Goal: Task Accomplishment & Management: Complete application form

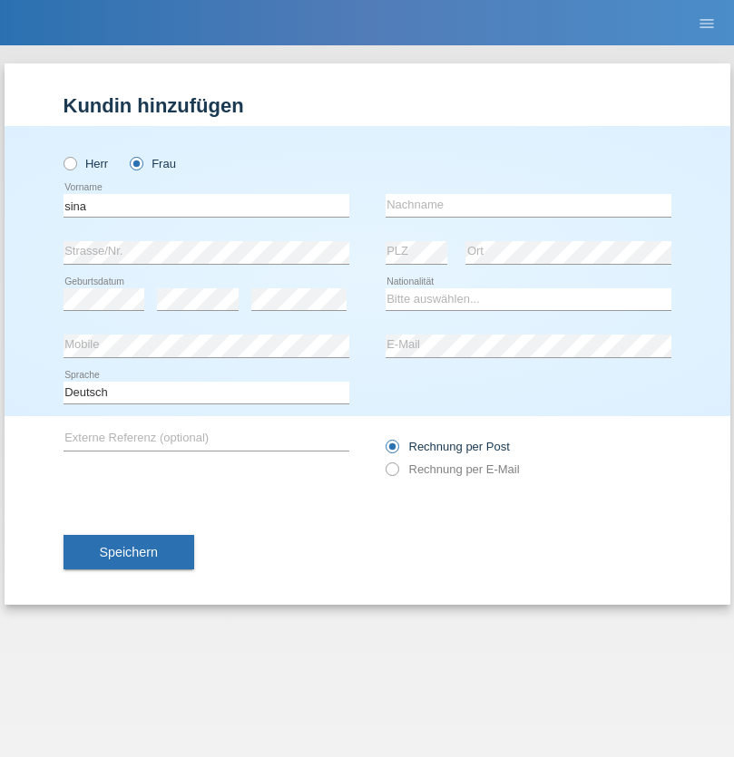
type input "sina"
click at [528, 205] on input "text" at bounding box center [528, 205] width 286 height 23
type input "diewok"
select select "CH"
select select "en"
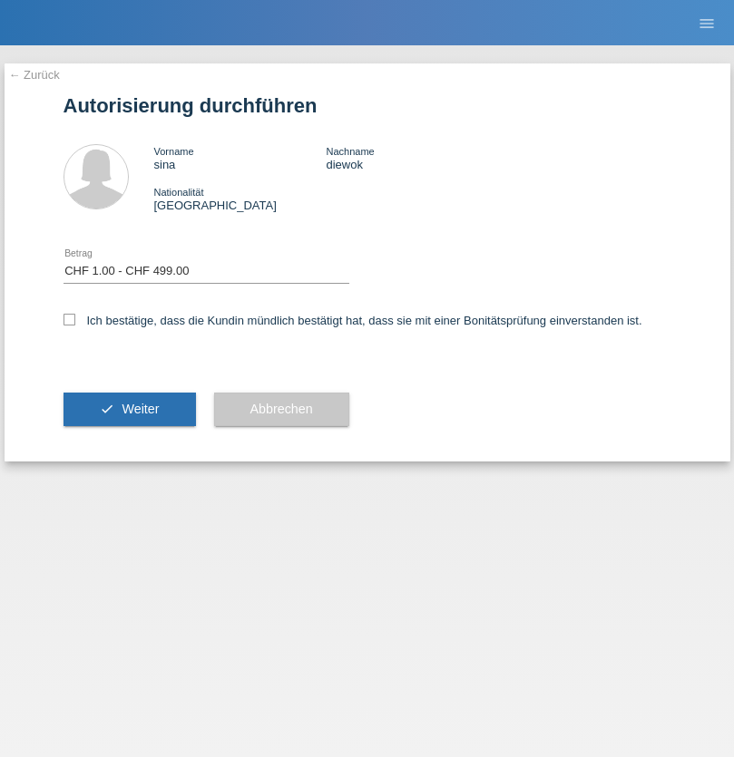
select select "1"
checkbox input "true"
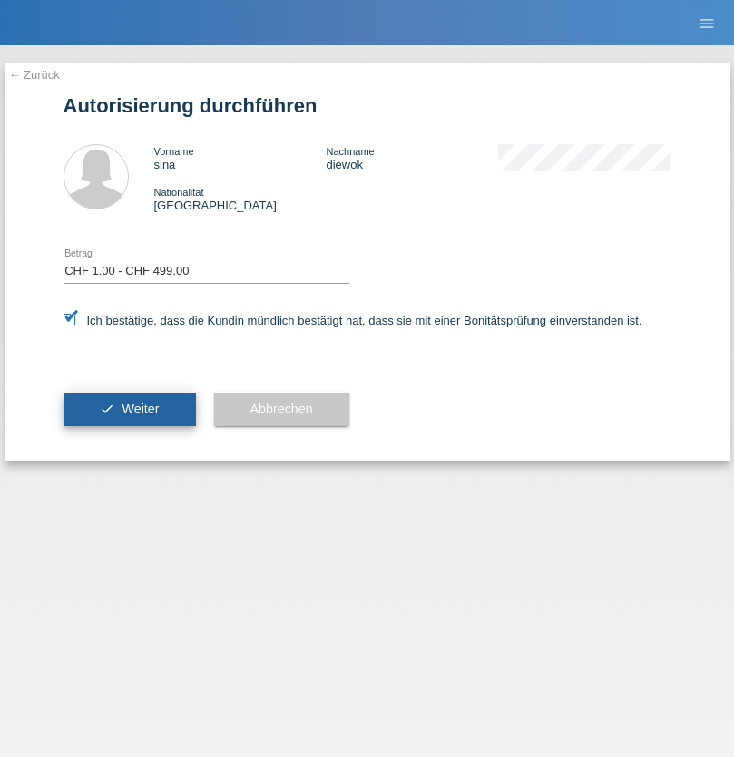
click at [129, 409] on span "Weiter" at bounding box center [139, 409] width 37 height 15
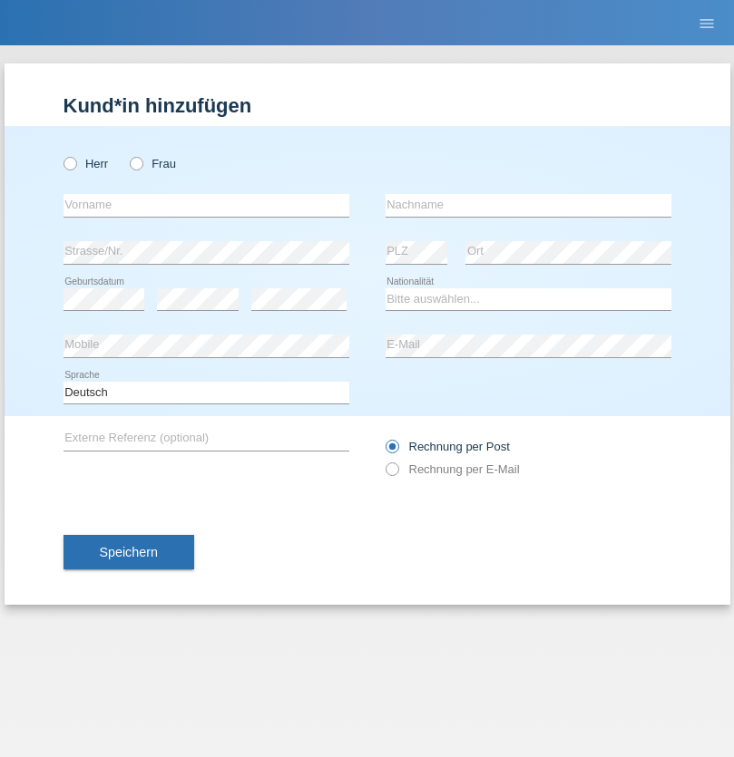
radio input "true"
click at [206, 205] on input "text" at bounding box center [206, 205] width 286 height 23
type input "merlin"
click at [528, 205] on input "text" at bounding box center [528, 205] width 286 height 23
type input "spreyermann"
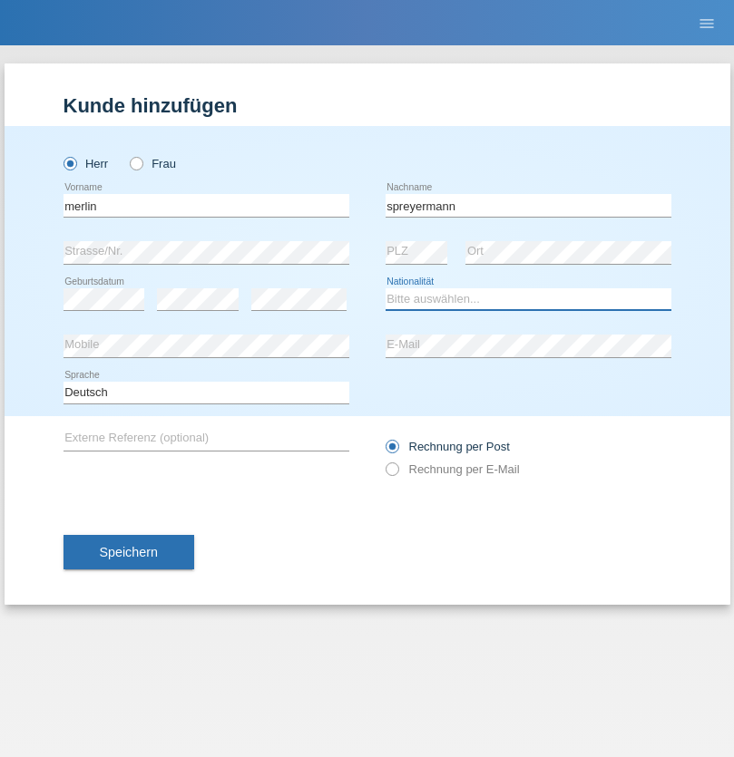
select select "CH"
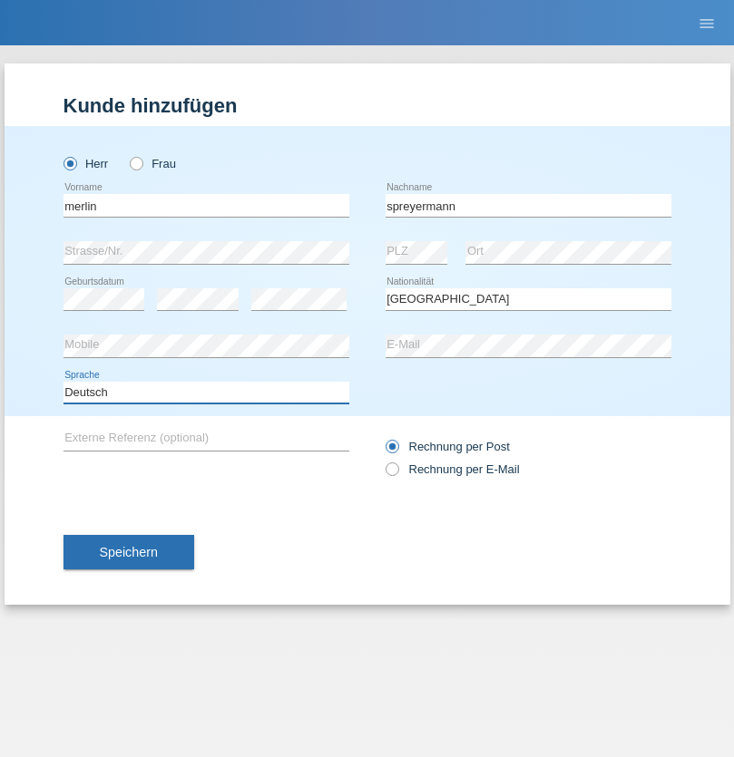
select select "en"
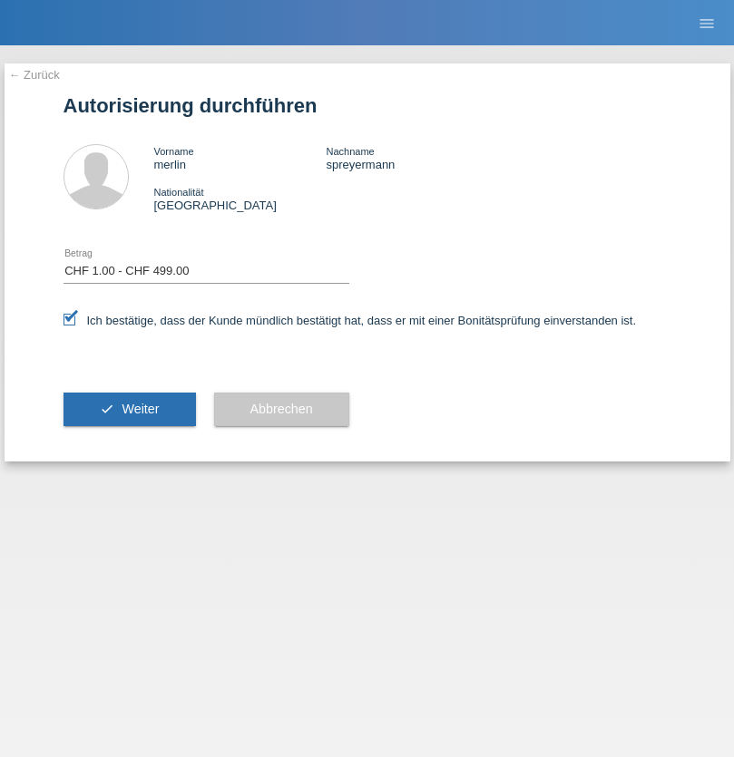
select select "1"
click at [129, 409] on span "Weiter" at bounding box center [139, 409] width 37 height 15
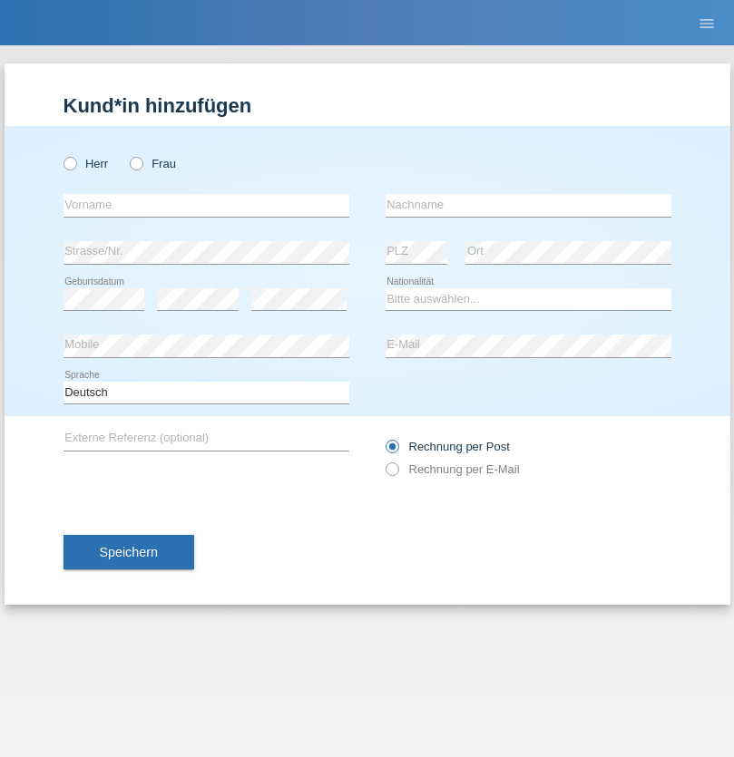
radio input "true"
click at [206, 205] on input "text" at bounding box center [206, 205] width 286 height 23
type input "nils"
click at [528, 205] on input "text" at bounding box center [528, 205] width 286 height 23
type input "spreyermann"
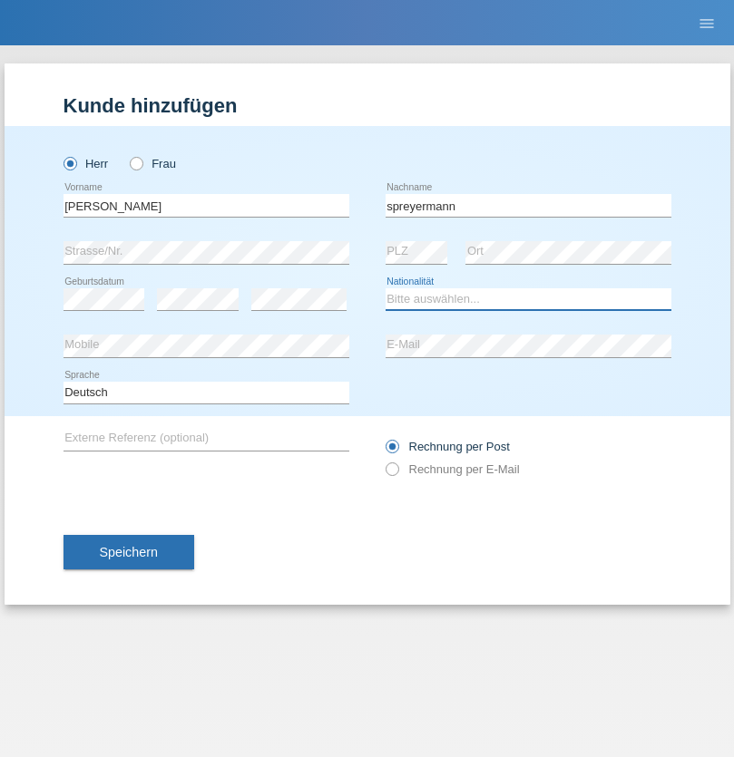
select select "CH"
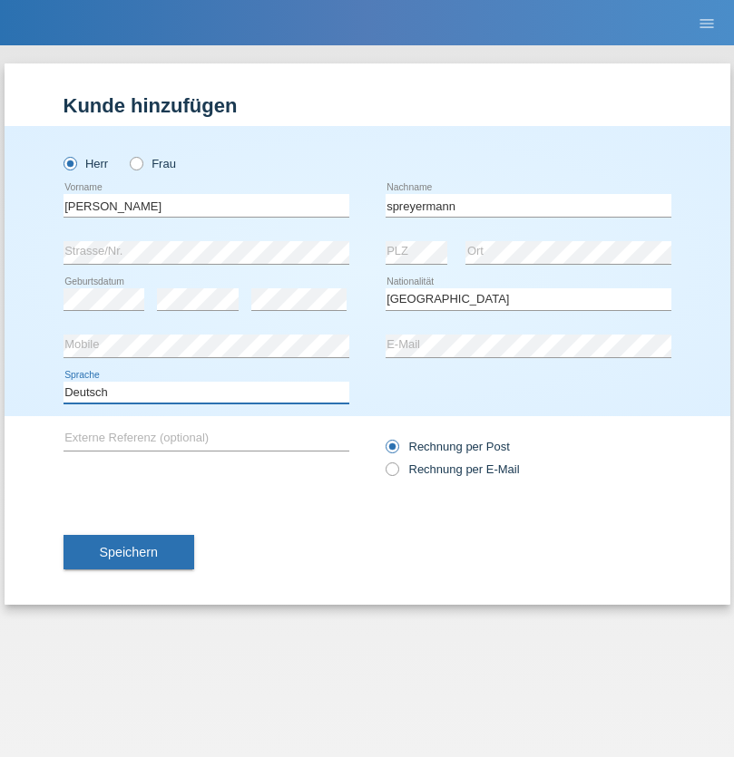
select select "en"
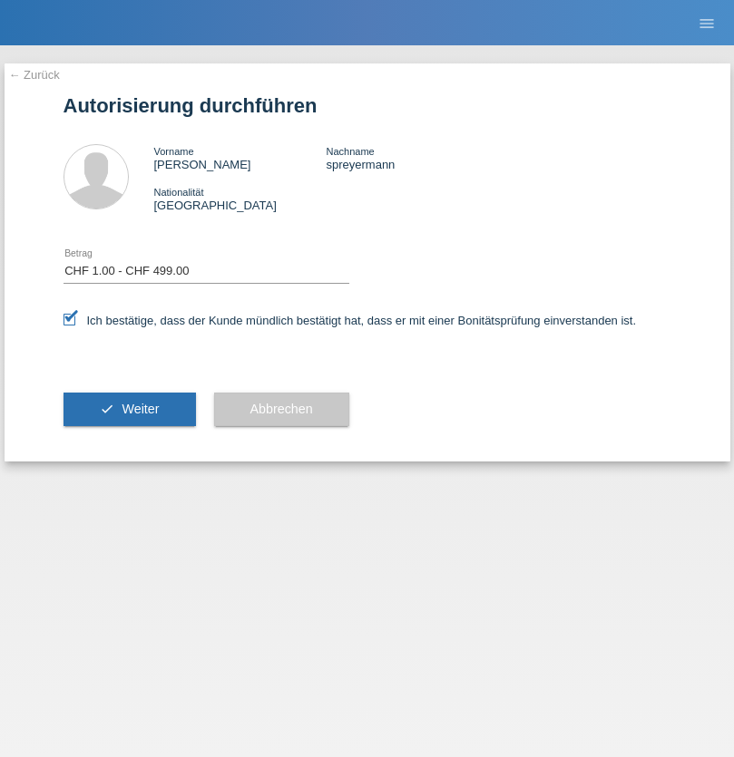
select select "1"
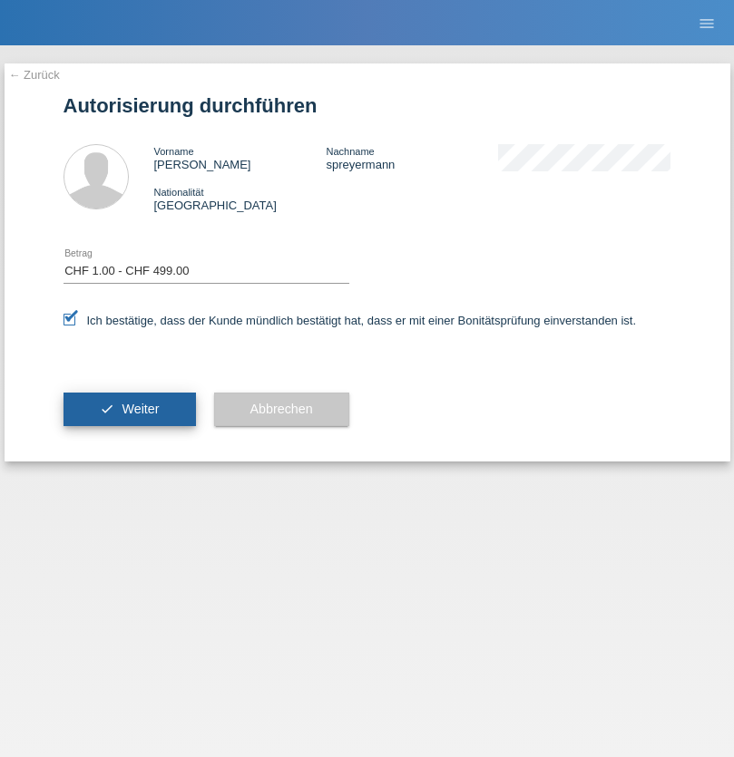
click at [129, 409] on span "Weiter" at bounding box center [139, 409] width 37 height 15
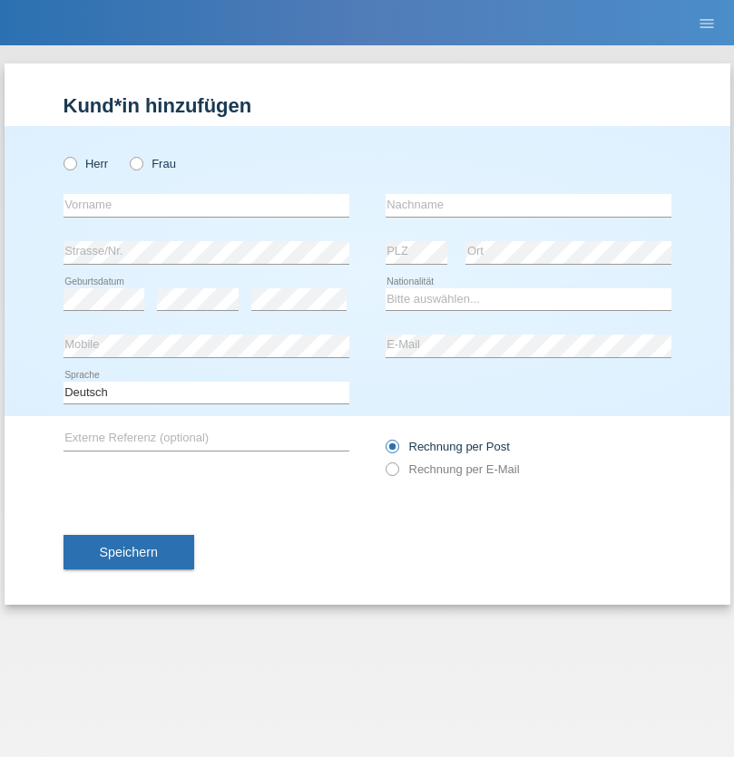
radio input "true"
click at [206, 205] on input "text" at bounding box center [206, 205] width 286 height 23
type input "sina"
click at [528, 205] on input "text" at bounding box center [528, 205] width 286 height 23
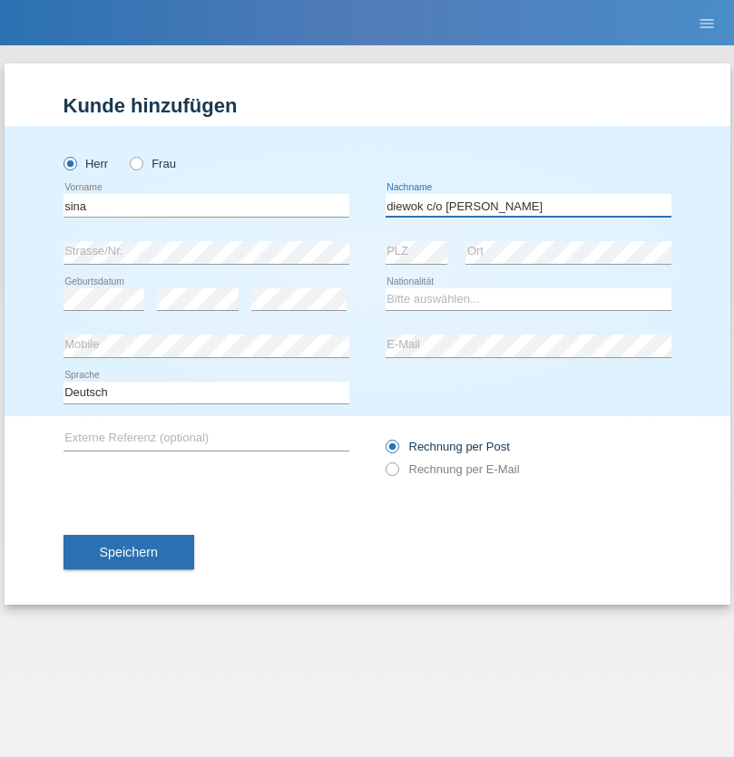
type input "diewok c/o [PERSON_NAME]"
select select "CH"
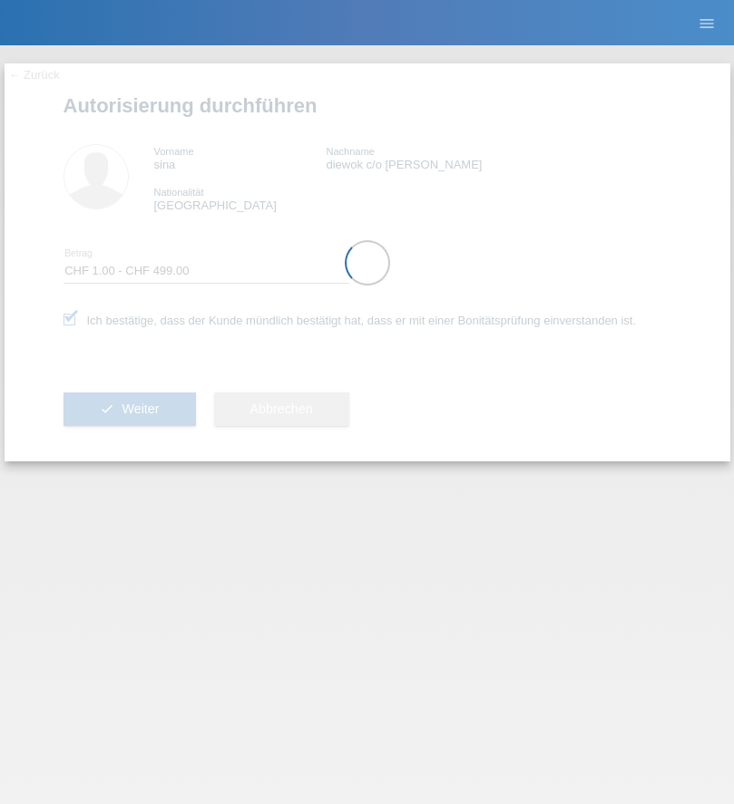
select select "1"
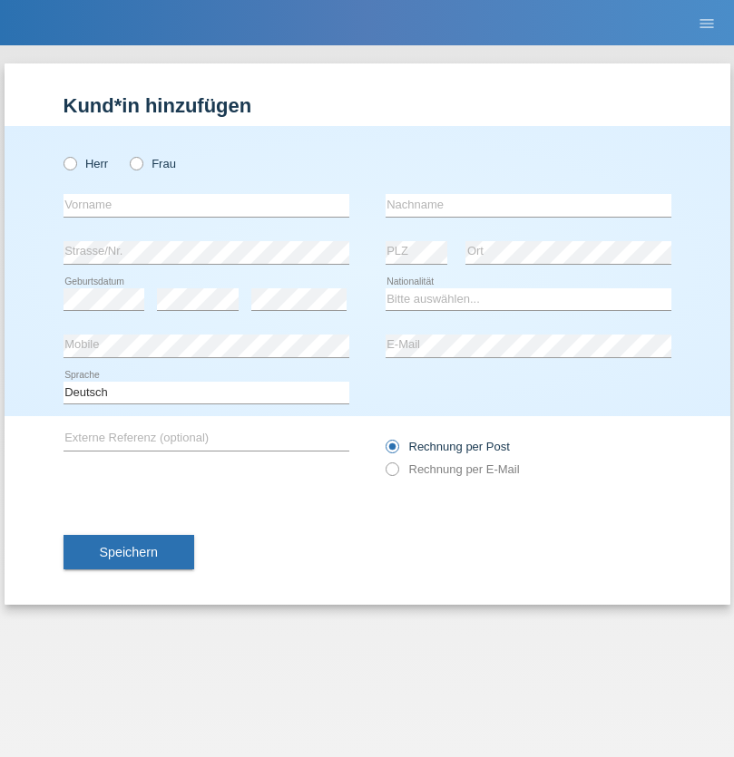
radio input "true"
click at [206, 205] on input "text" at bounding box center [206, 205] width 286 height 23
type input "Farkash"
click at [528, 205] on input "text" at bounding box center [528, 205] width 286 height 23
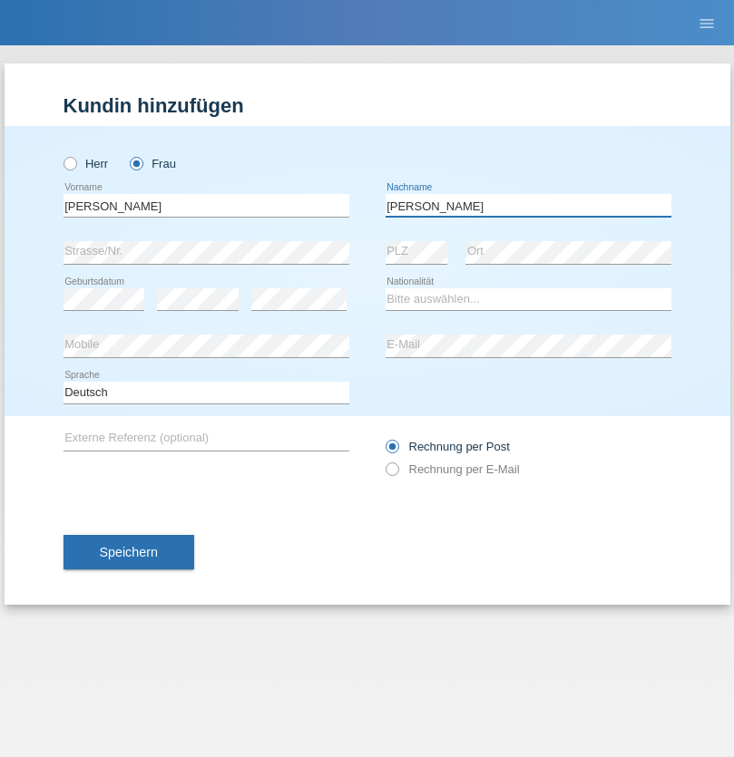
type input "Yolana"
select select "UA"
select select "C"
select select "09"
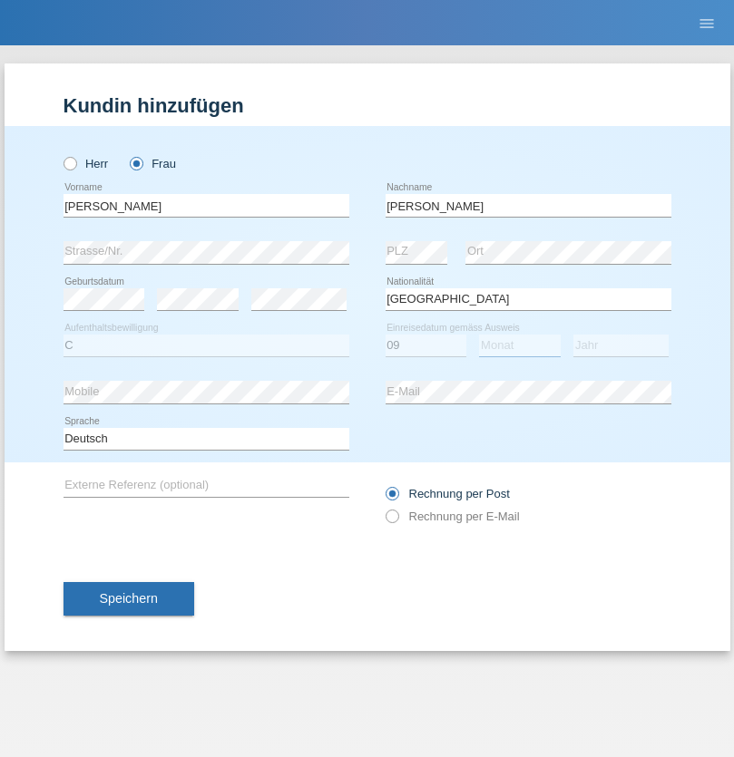
select select "12"
select select "2021"
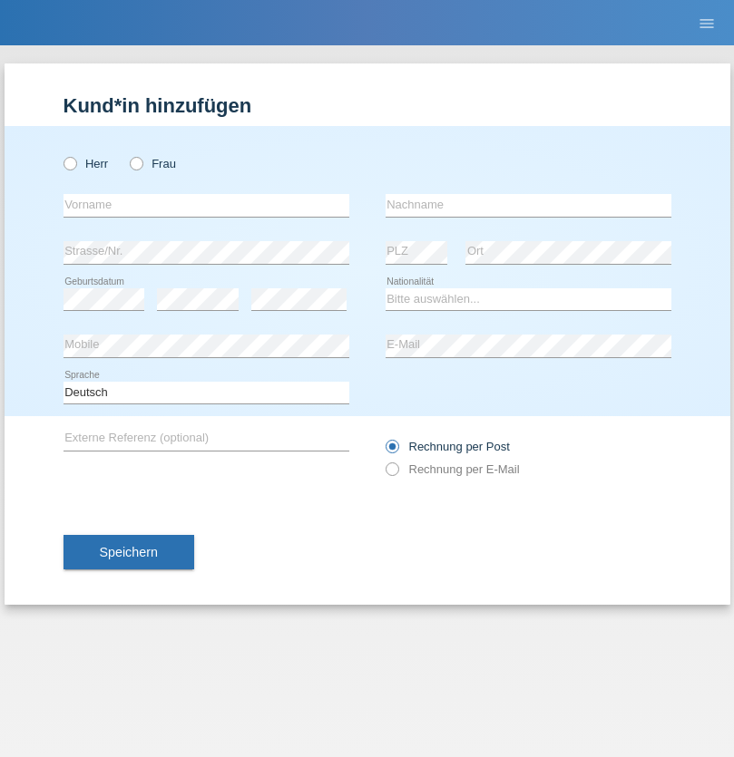
radio input "true"
click at [206, 205] on input "text" at bounding box center [206, 205] width 286 height 23
type input "K"
click at [528, 205] on input "text" at bounding box center [528, 205] width 286 height 23
type input "Keel"
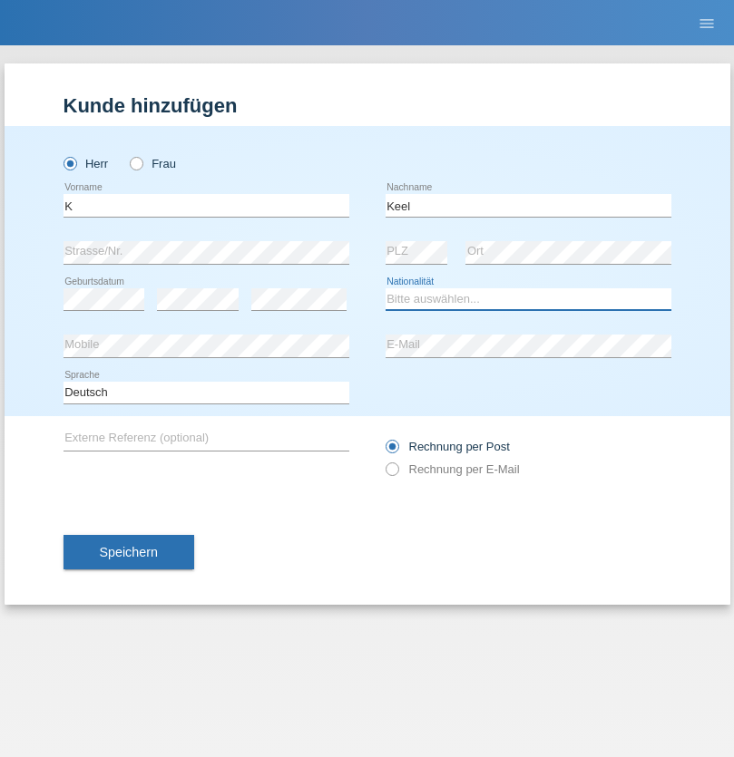
select select "CH"
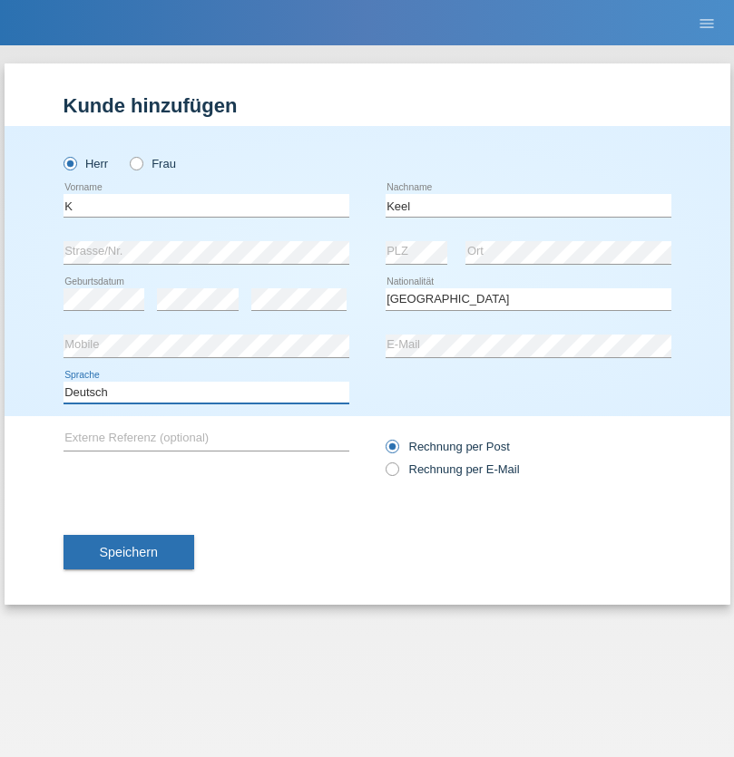
select select "en"
